Goal: Task Accomplishment & Management: Manage account settings

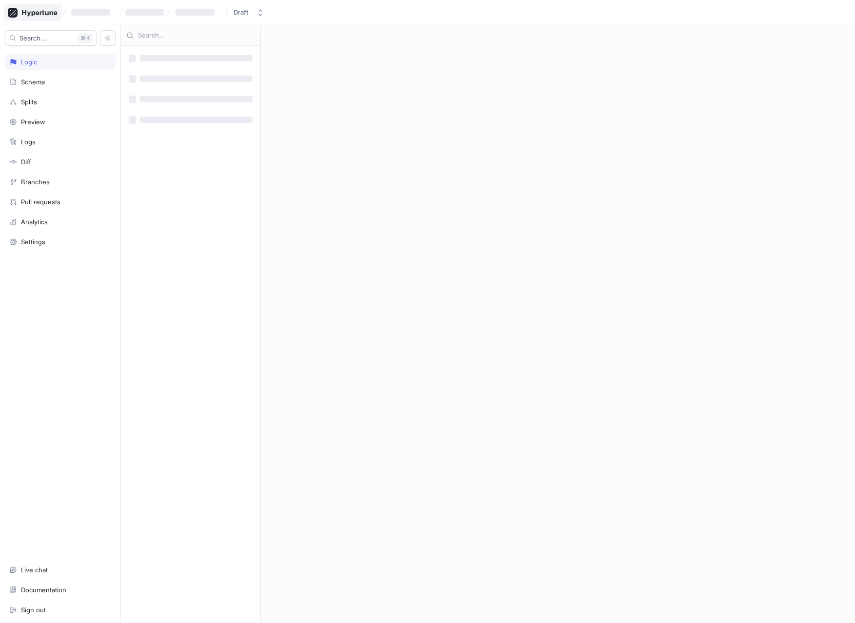
click at [39, 8] on icon at bounding box center [33, 13] width 50 height 10
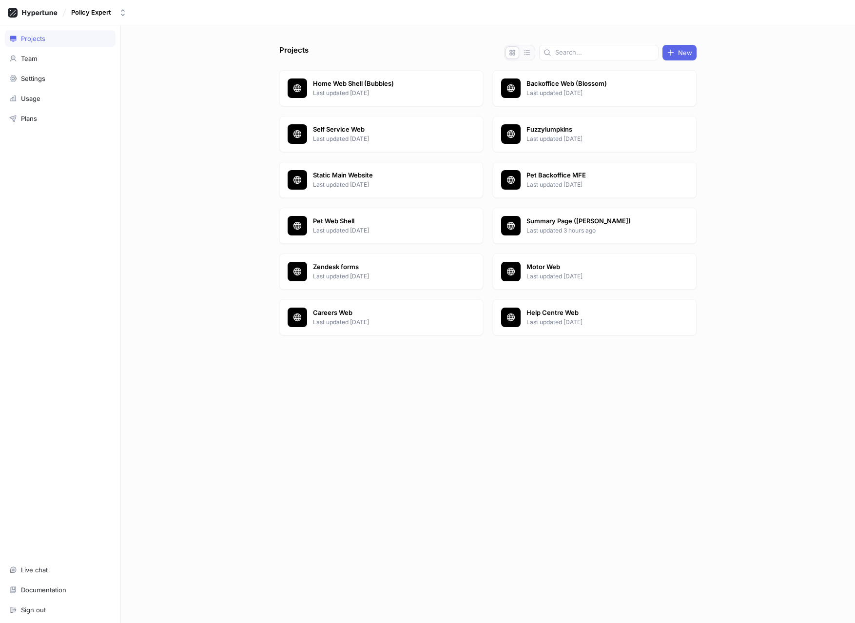
click at [542, 202] on div "Home Web Shell (Bubbles) Last updated [DATE] Backoffice Web (Blossom) Last upda…" at bounding box center [487, 204] width 417 height 269
click at [542, 215] on div "Summary Page ([PERSON_NAME]) Last updated 3 hours ago" at bounding box center [595, 226] width 204 height 36
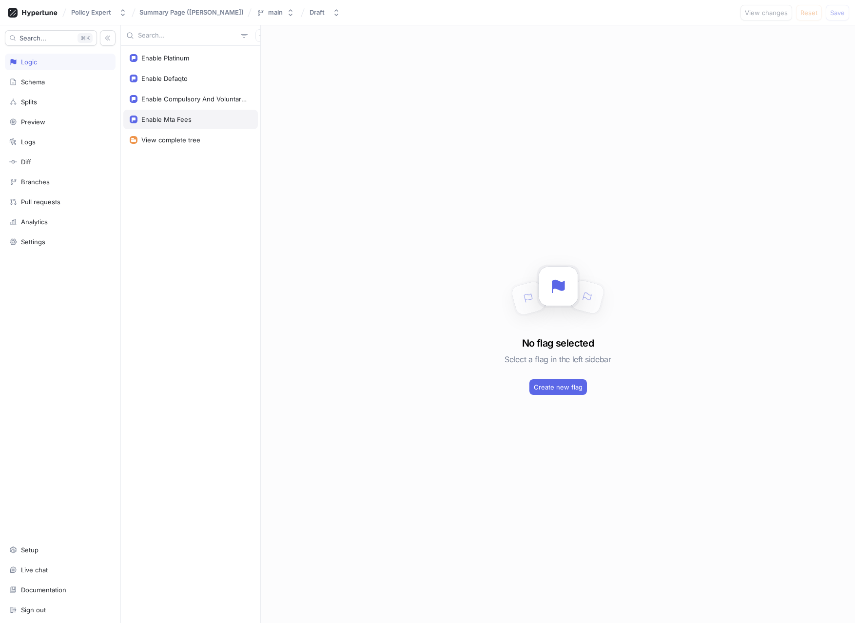
click at [172, 121] on div "Enable Mta Fees" at bounding box center [166, 120] width 50 height 8
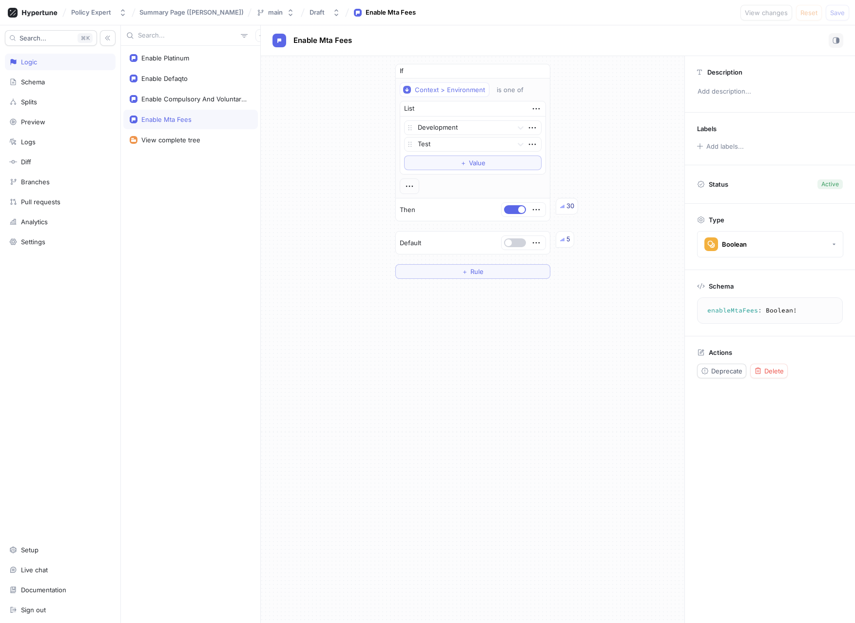
click at [518, 242] on button "button" at bounding box center [515, 242] width 22 height 9
click at [841, 10] on span "Save" at bounding box center [837, 13] width 15 height 6
click at [210, 81] on div "Enable Defaqto" at bounding box center [191, 79] width 122 height 8
click at [197, 99] on div "Enable Compulsory And Voluntary Excess" at bounding box center [194, 99] width 106 height 8
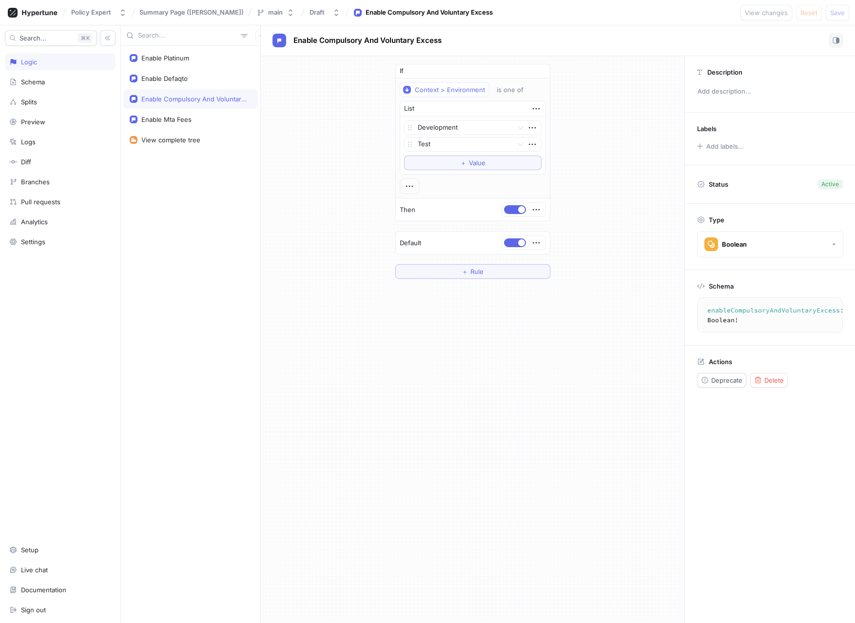
click at [193, 108] on div "Enable Compulsory And Voluntary Excess" at bounding box center [190, 98] width 135 height 19
click at [186, 117] on div "Enable Mta Fees" at bounding box center [166, 120] width 50 height 8
type textarea "enableMtaFees: Boolean!"
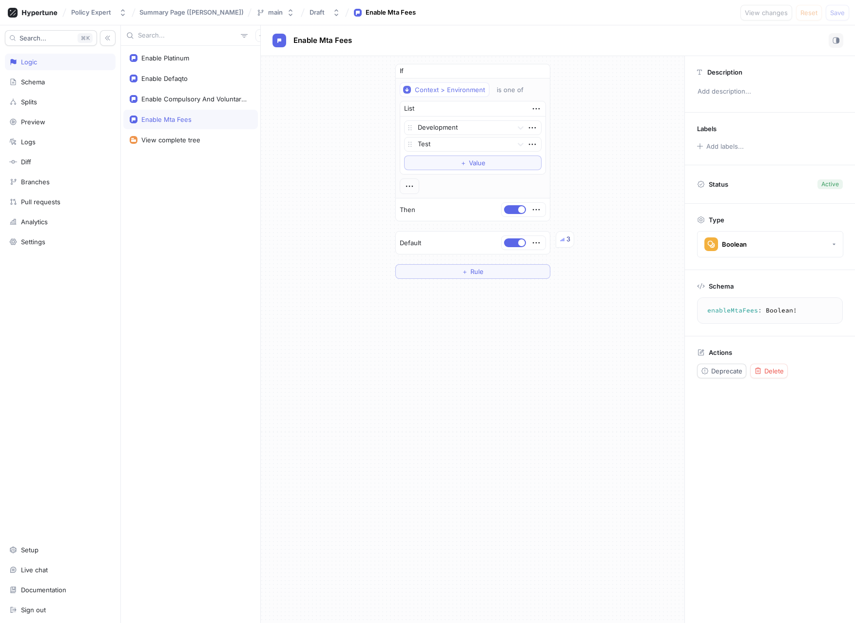
click at [318, 225] on div "If Context > Environment is one of List Development Test To pick up a draggable…" at bounding box center [473, 171] width 424 height 231
click at [520, 239] on span "button" at bounding box center [521, 242] width 7 height 7
click at [839, 11] on span "Save" at bounding box center [837, 13] width 15 height 6
